Goal: Use online tool/utility: Utilize a website feature to perform a specific function

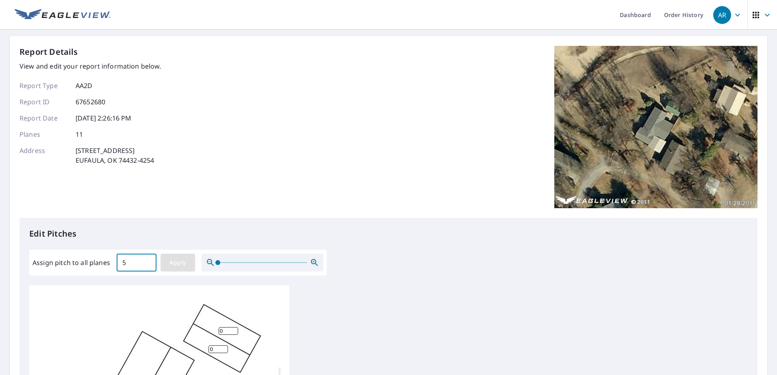
type input "5"
click at [165, 261] on button "Apply" at bounding box center [178, 263] width 35 height 18
type input "5"
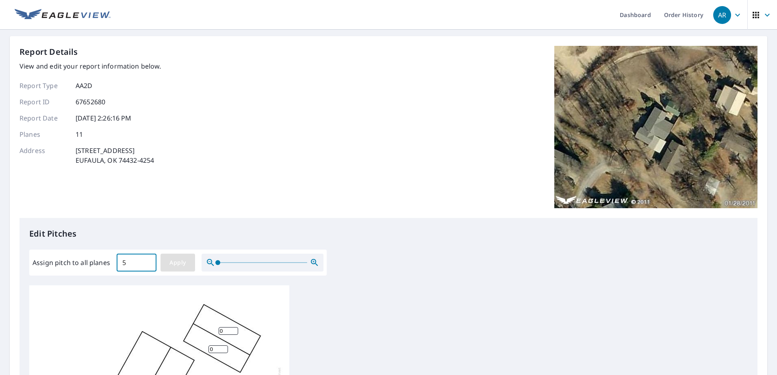
type input "5"
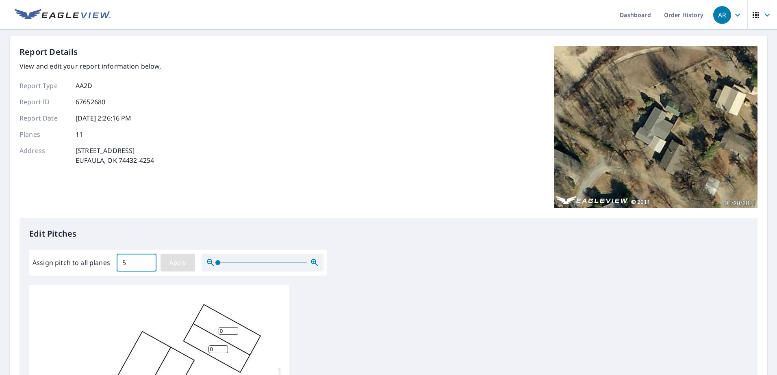
type input "5"
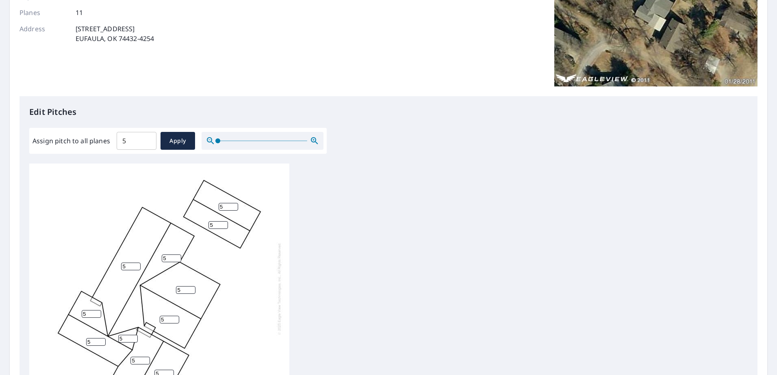
scroll to position [163, 0]
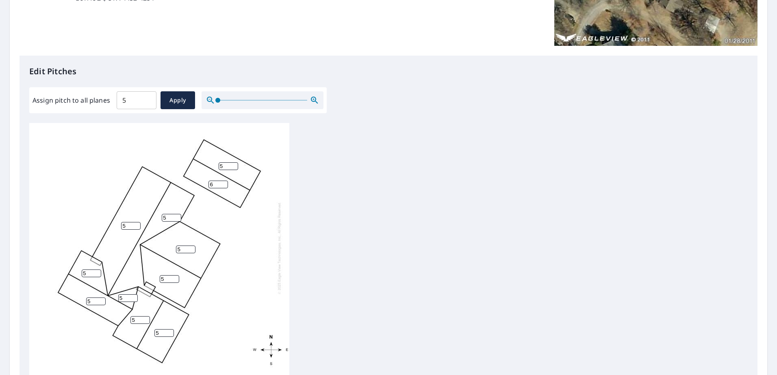
click at [223, 181] on input "6" at bounding box center [218, 185] width 20 height 8
type input "7"
click at [223, 181] on input "7" at bounding box center [218, 185] width 20 height 8
click at [234, 163] on input "6" at bounding box center [229, 167] width 20 height 8
type input "7"
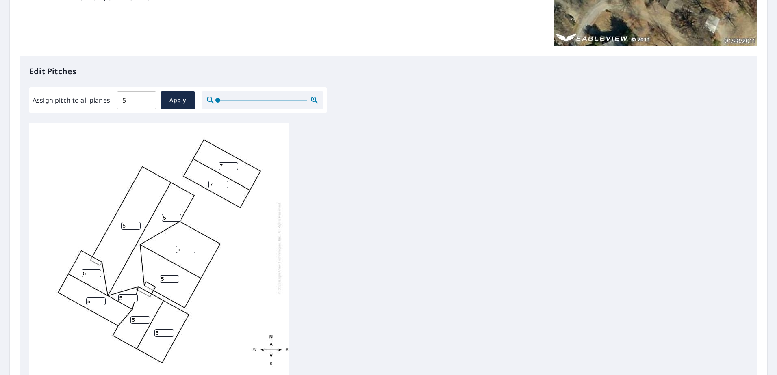
click at [234, 163] on input "7" at bounding box center [229, 167] width 20 height 8
click at [141, 317] on input "5" at bounding box center [140, 321] width 20 height 8
click at [174, 276] on input "4" at bounding box center [170, 280] width 20 height 8
type input "3"
click at [174, 276] on input "3" at bounding box center [170, 280] width 20 height 8
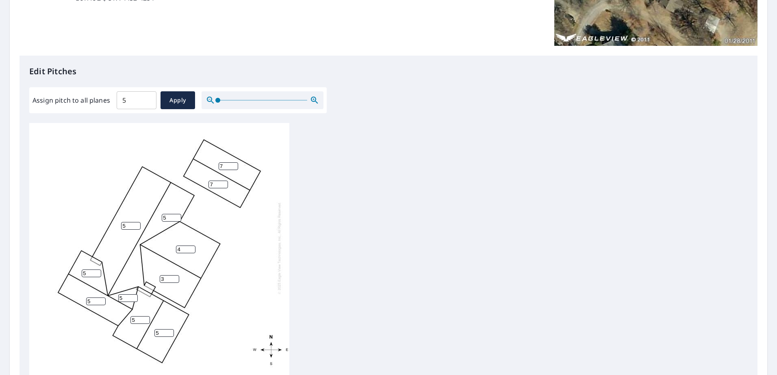
click at [192, 246] on input "4" at bounding box center [186, 250] width 20 height 8
type input "3"
click at [192, 246] on input "3" at bounding box center [186, 250] width 20 height 8
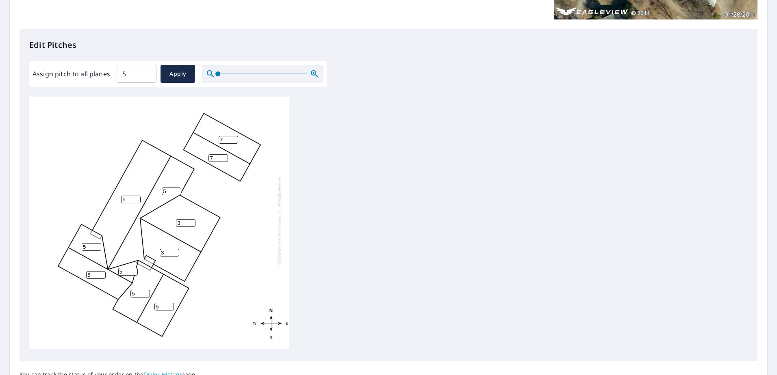
scroll to position [203, 0]
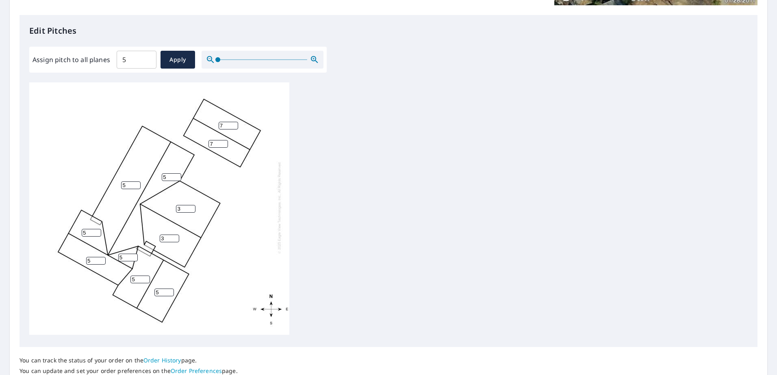
click at [407, 200] on div "5 5 3 3 5 5 5 7 7 5 5" at bounding box center [388, 209] width 718 height 255
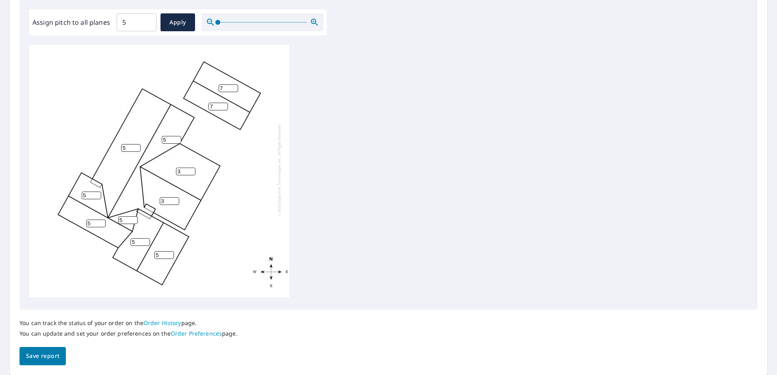
scroll to position [268, 0]
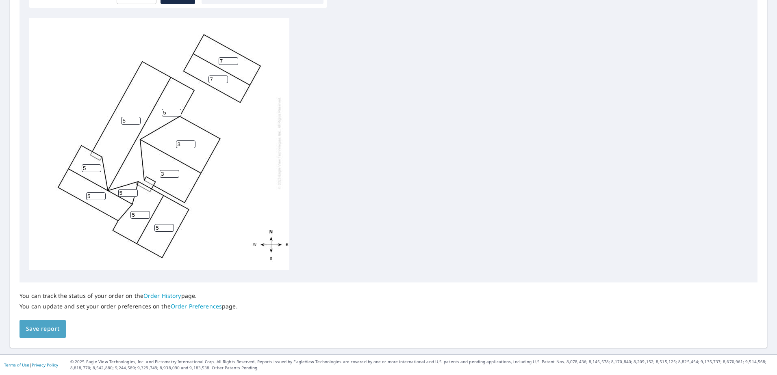
click at [53, 327] on span "Save report" at bounding box center [42, 329] width 33 height 10
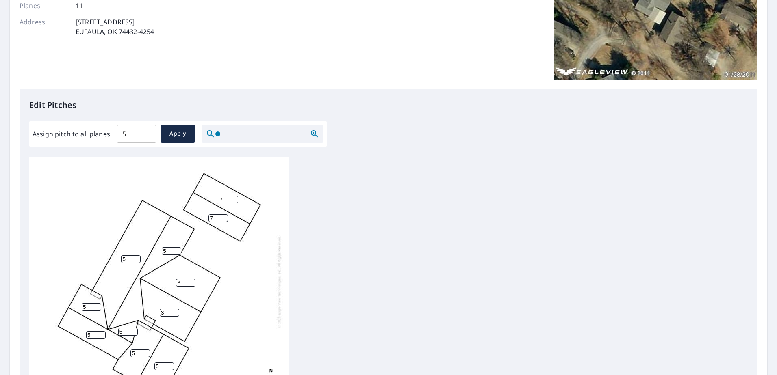
scroll to position [0, 0]
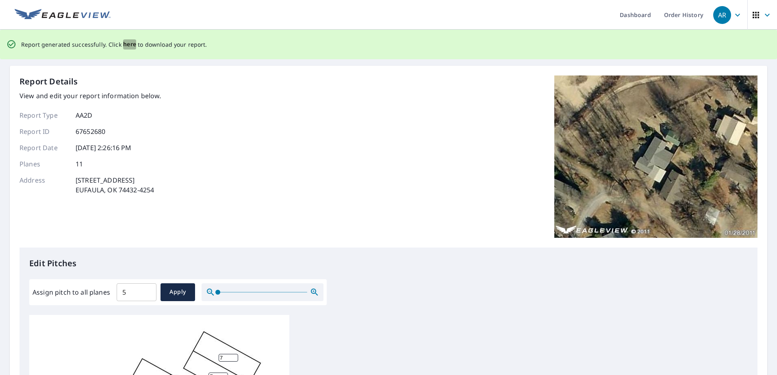
click at [128, 45] on span "here" at bounding box center [129, 44] width 13 height 10
